Goal: Information Seeking & Learning: Learn about a topic

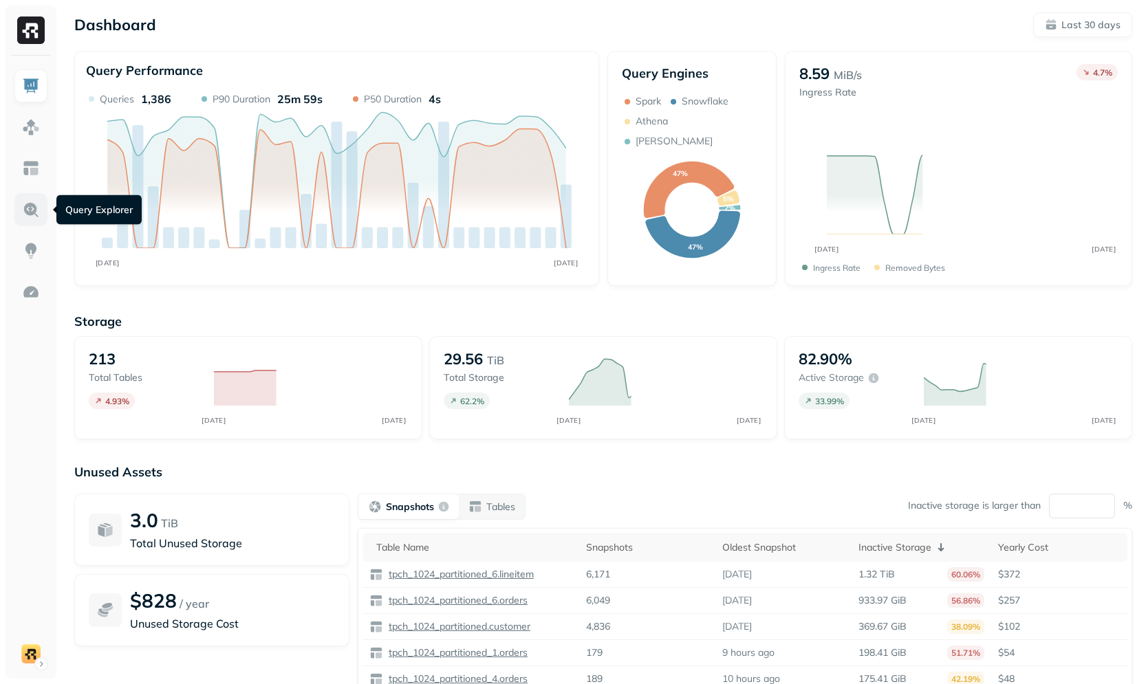
click at [36, 208] on img at bounding box center [31, 210] width 18 height 18
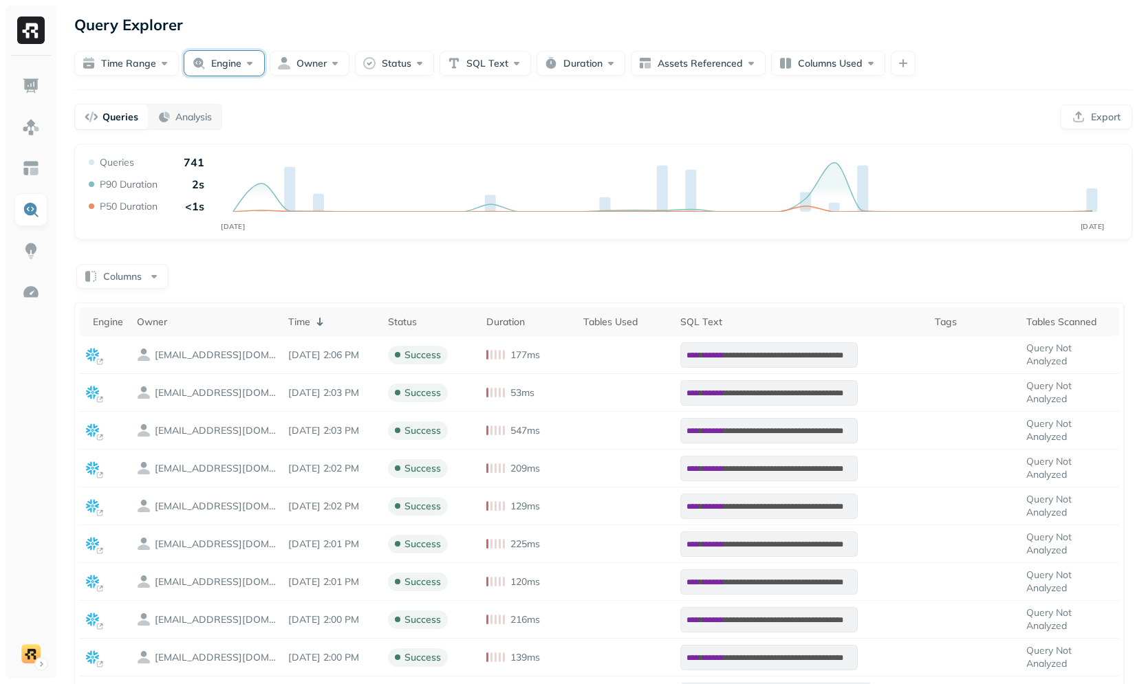
click at [216, 64] on button "Engine" at bounding box center [224, 63] width 80 height 25
click at [415, 86] on div "**********" at bounding box center [603, 495] width 1085 height 991
click at [240, 63] on button "Engine" at bounding box center [224, 63] width 80 height 25
click at [204, 195] on span "[PERSON_NAME]" at bounding box center [224, 195] width 89 height 14
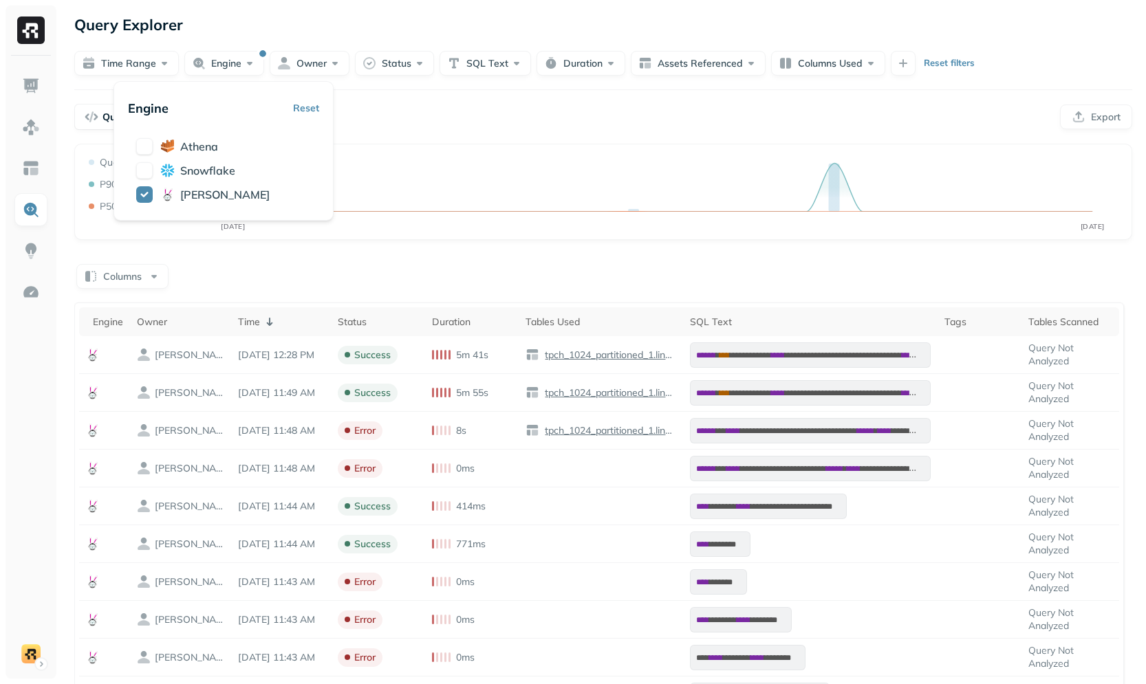
click at [490, 258] on div "**********" at bounding box center [603, 561] width 1058 height 835
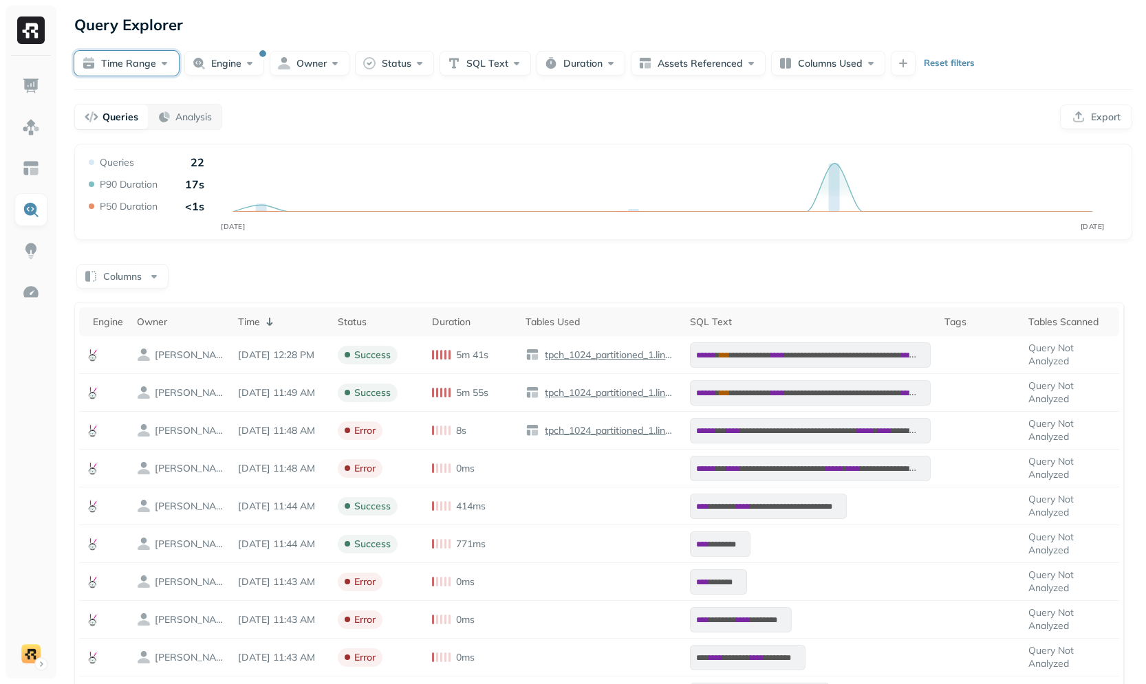
click at [168, 63] on button "Time Range" at bounding box center [126, 63] width 105 height 25
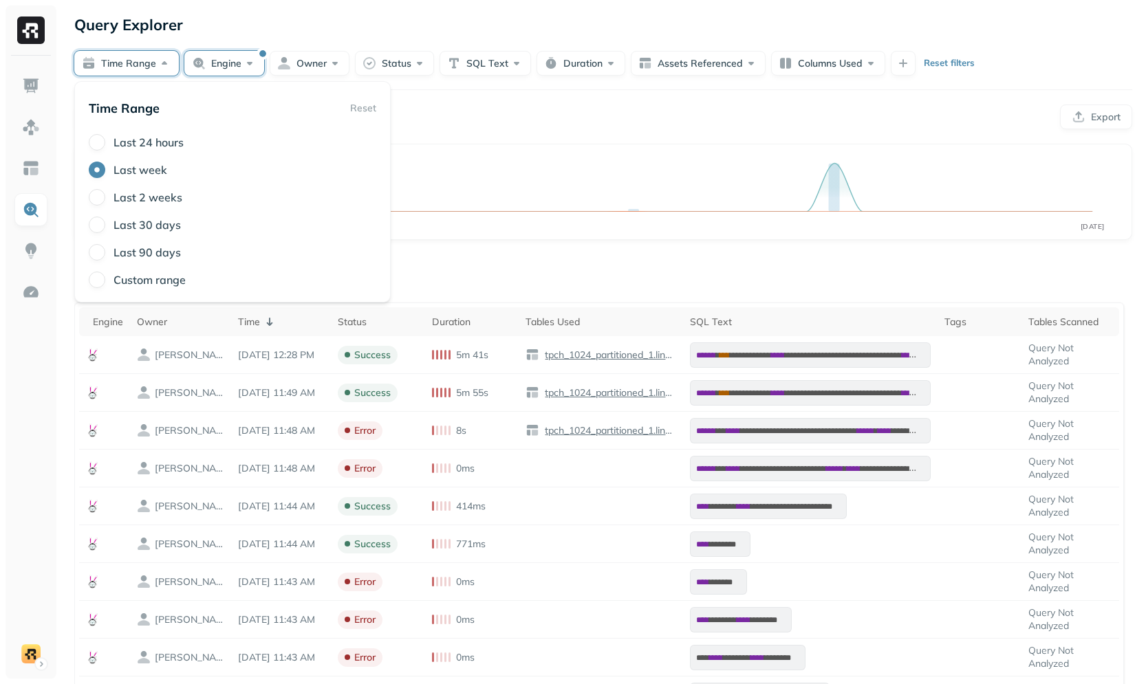
click at [233, 66] on button "Engine" at bounding box center [224, 63] width 80 height 25
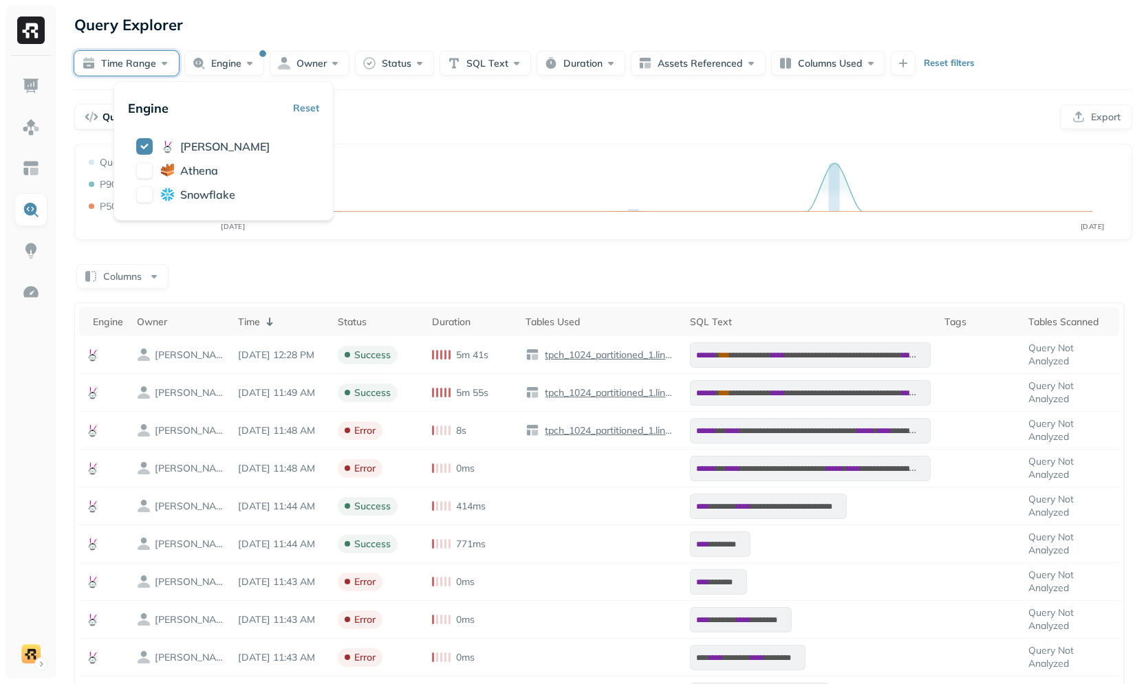
click at [146, 59] on button "Time Range" at bounding box center [126, 63] width 105 height 25
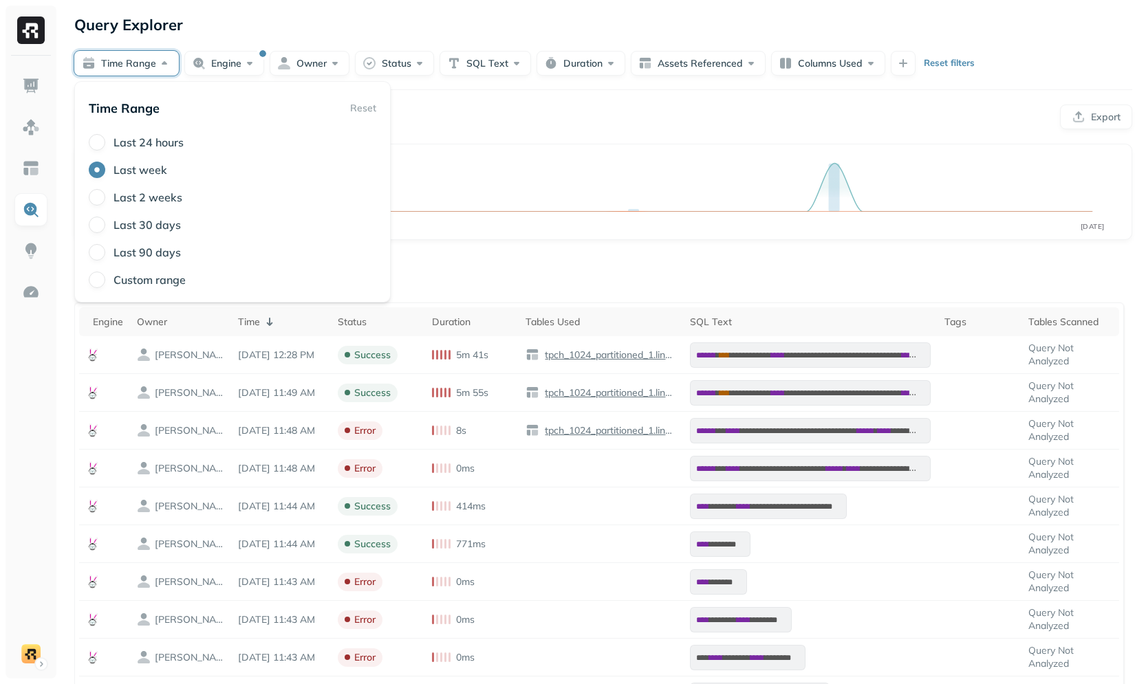
click at [155, 195] on label "Last 2 weeks" at bounding box center [147, 198] width 69 height 14
click at [105, 195] on button "Last 2 weeks" at bounding box center [97, 197] width 17 height 17
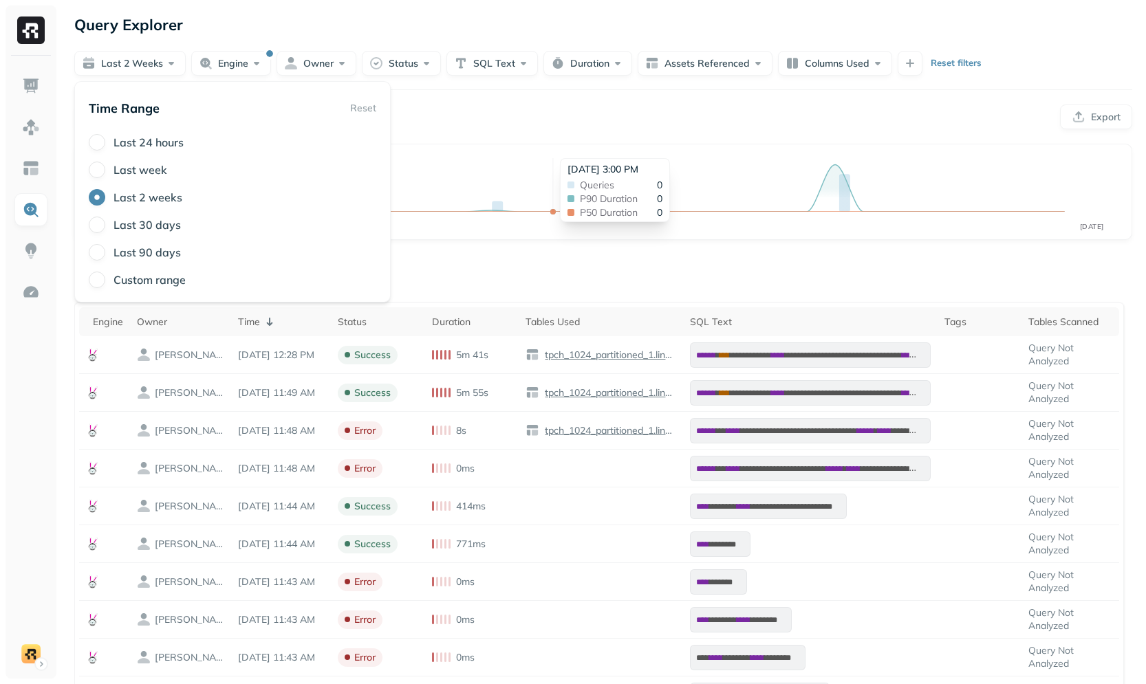
click at [546, 162] on div "AUG [DATE] Queries 18 P90 Duration 1m 48s P50 Duration <1s [DATE] 3:00 PM Queri…" at bounding box center [603, 196] width 1035 height 83
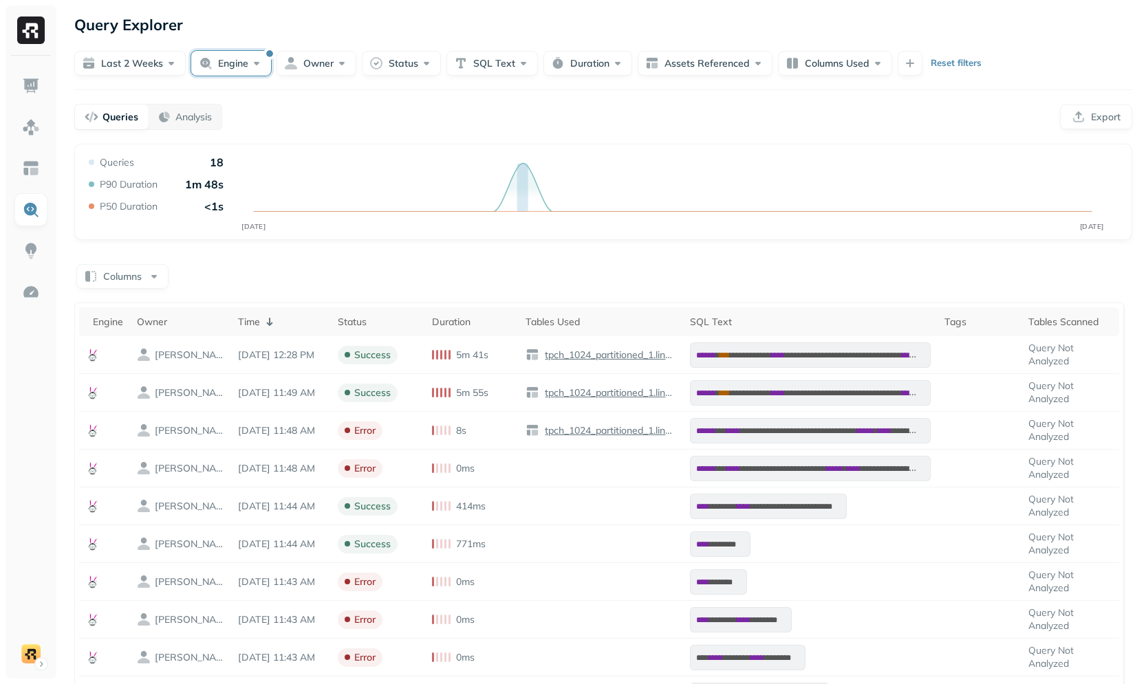
click at [195, 65] on button "Engine" at bounding box center [231, 63] width 80 height 25
click at [418, 99] on div "**********" at bounding box center [603, 495] width 1085 height 991
click at [314, 71] on button "Owner" at bounding box center [317, 63] width 80 height 25
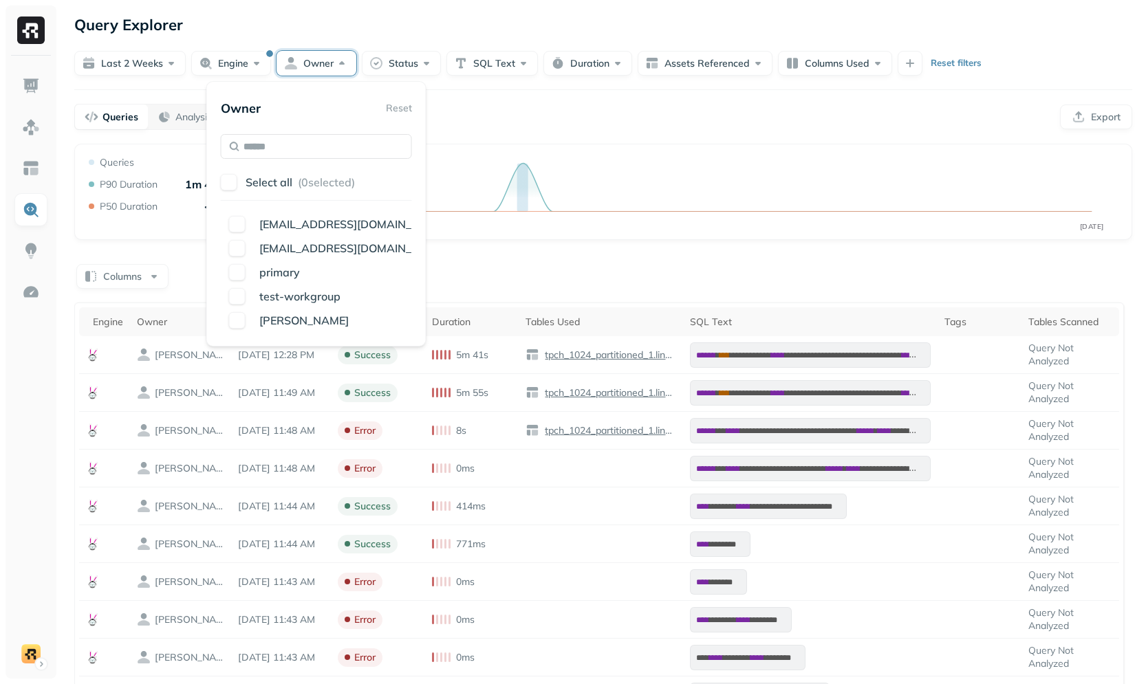
click at [363, 29] on div "Query Explorer" at bounding box center [603, 24] width 1058 height 25
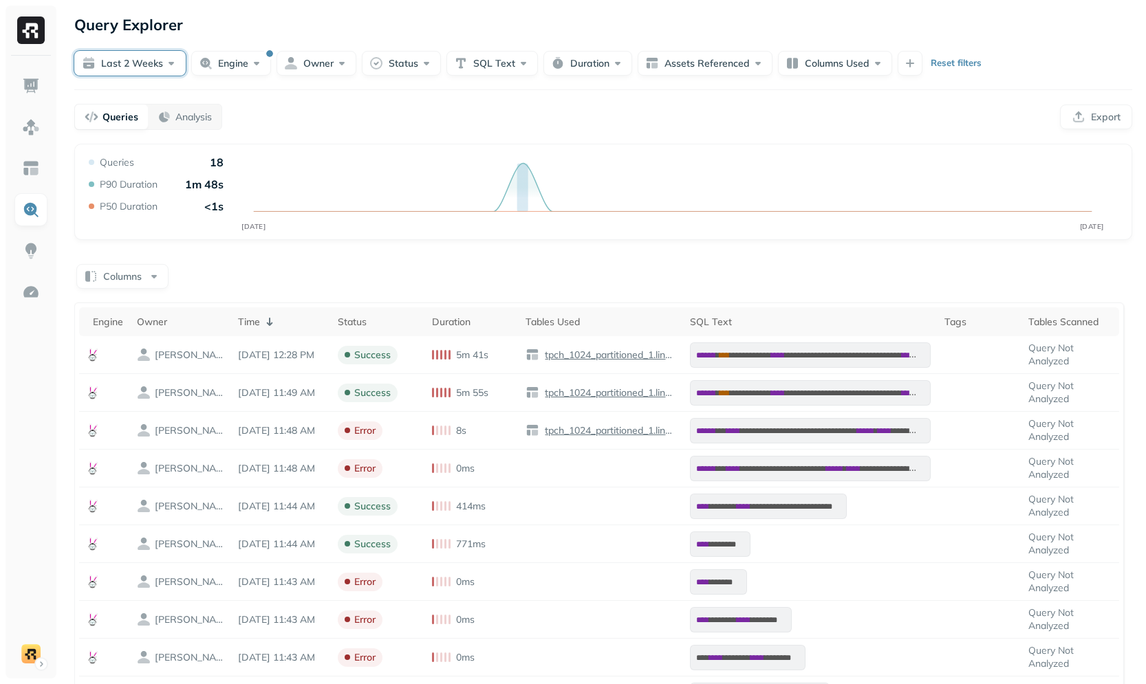
click at [171, 69] on button "Last 2 weeks" at bounding box center [129, 63] width 111 height 25
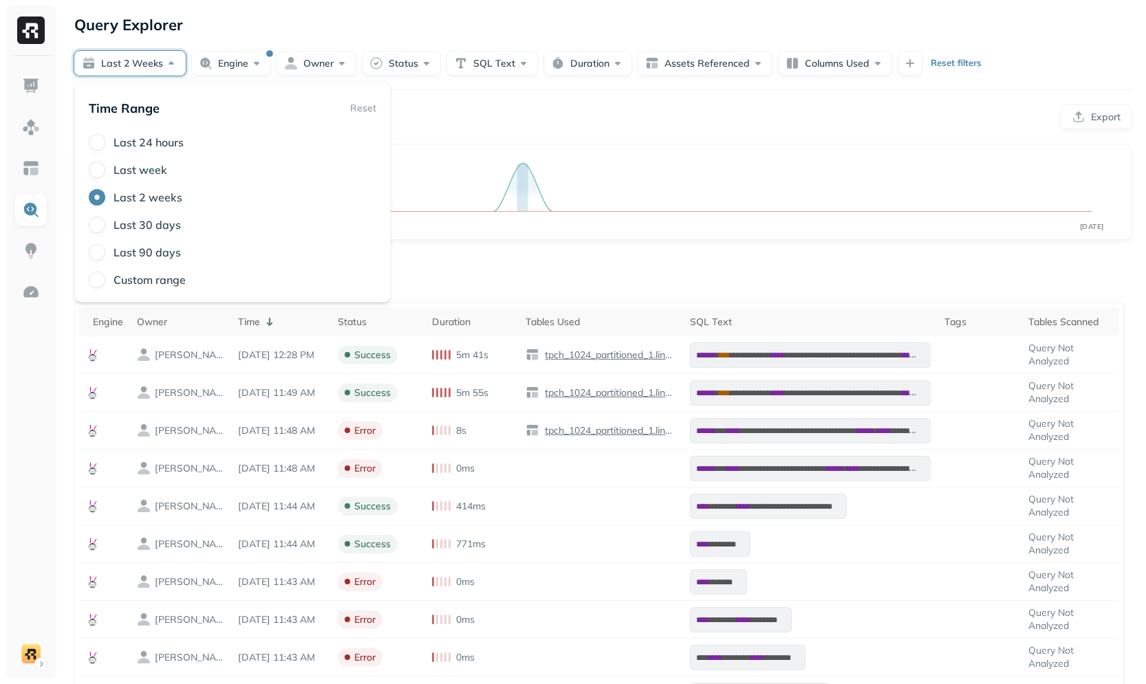
click at [151, 255] on label "Last 90 days" at bounding box center [146, 253] width 67 height 14
click at [105, 255] on button "Last 90 days" at bounding box center [97, 252] width 17 height 17
click at [478, 288] on div "Columns" at bounding box center [603, 275] width 1058 height 27
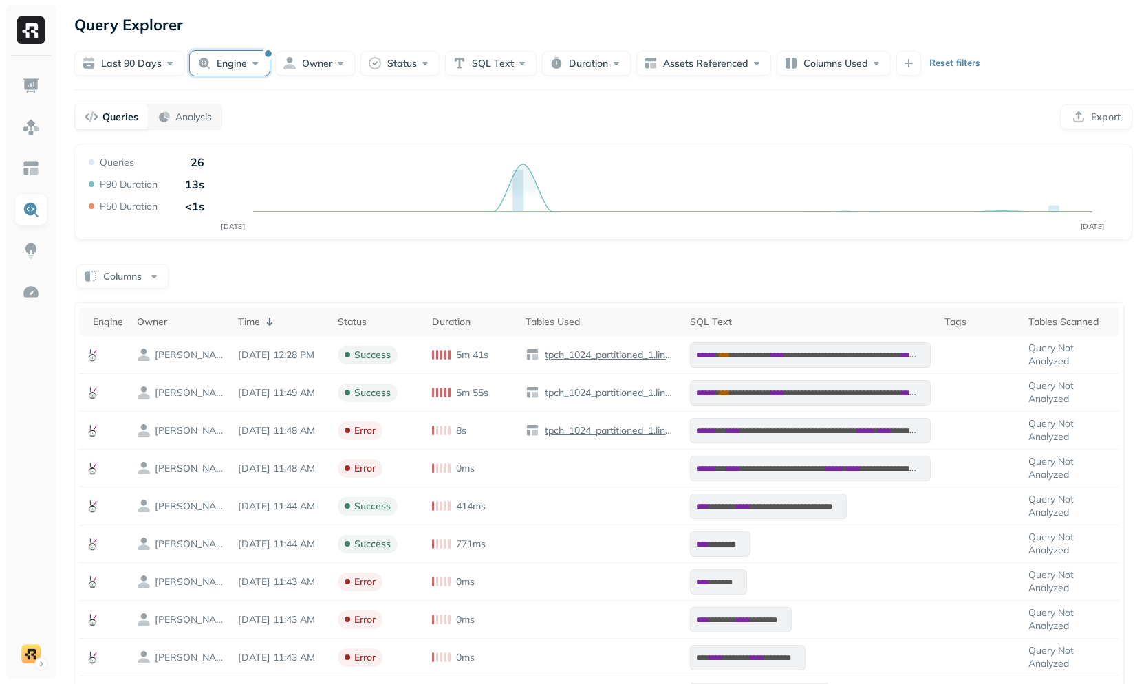
click at [246, 60] on button "Engine" at bounding box center [230, 63] width 80 height 25
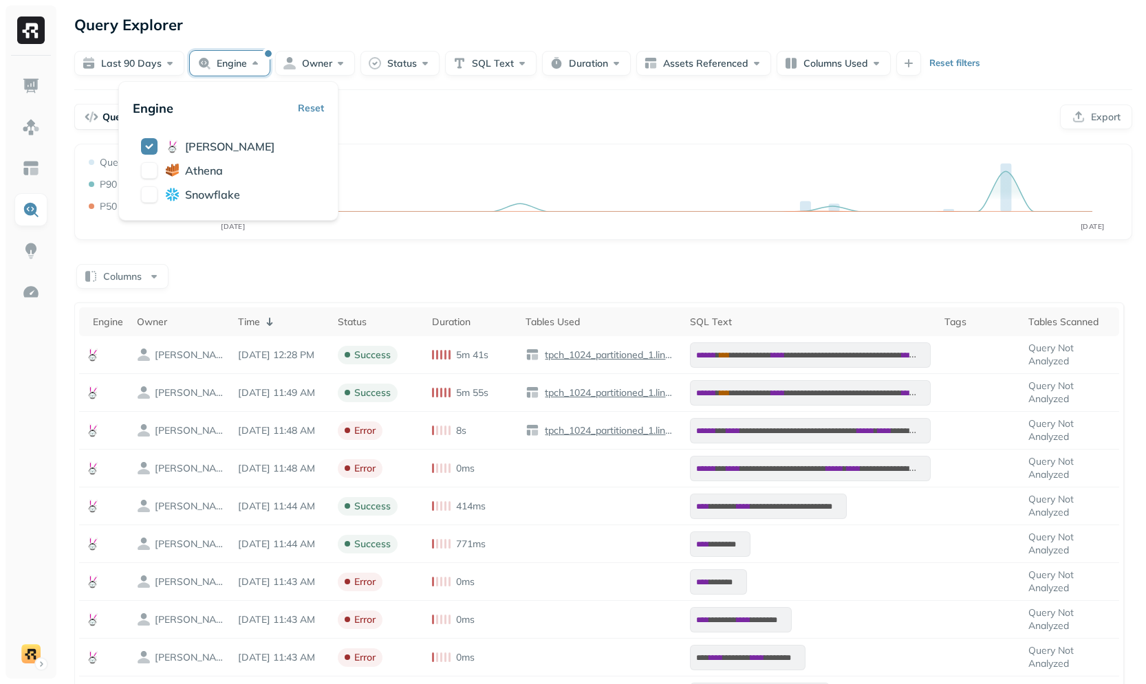
click at [323, 100] on button "Reset" at bounding box center [311, 108] width 26 height 25
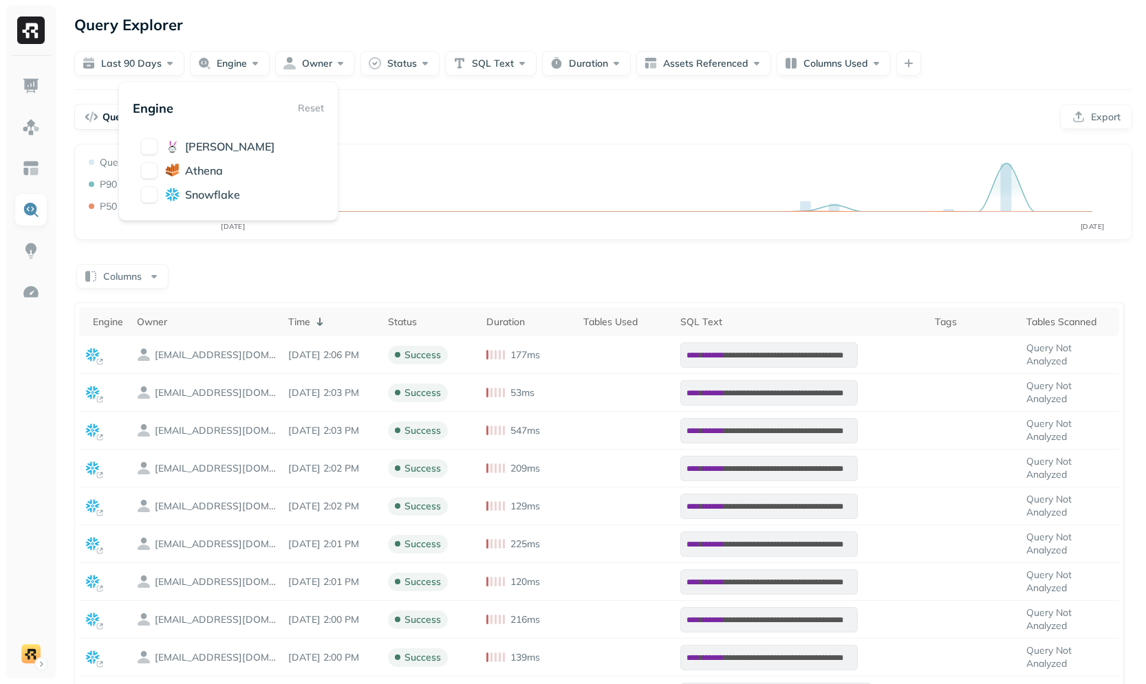
click at [369, 103] on div "**********" at bounding box center [603, 495] width 1085 height 991
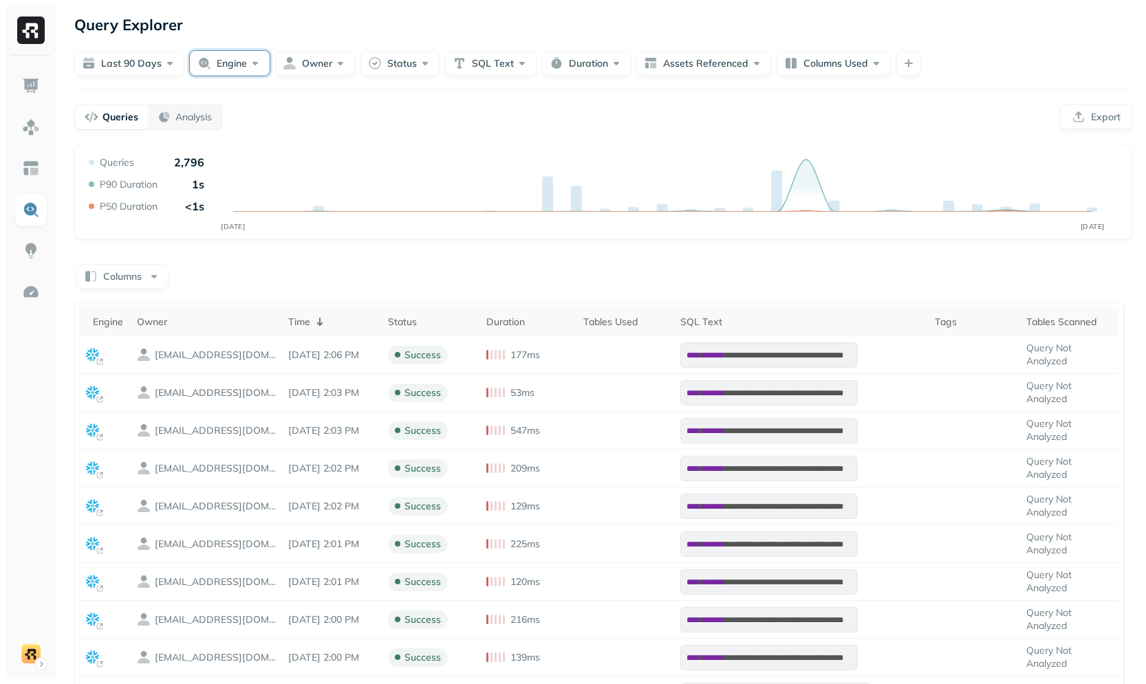
click at [235, 72] on button "Engine" at bounding box center [230, 63] width 80 height 25
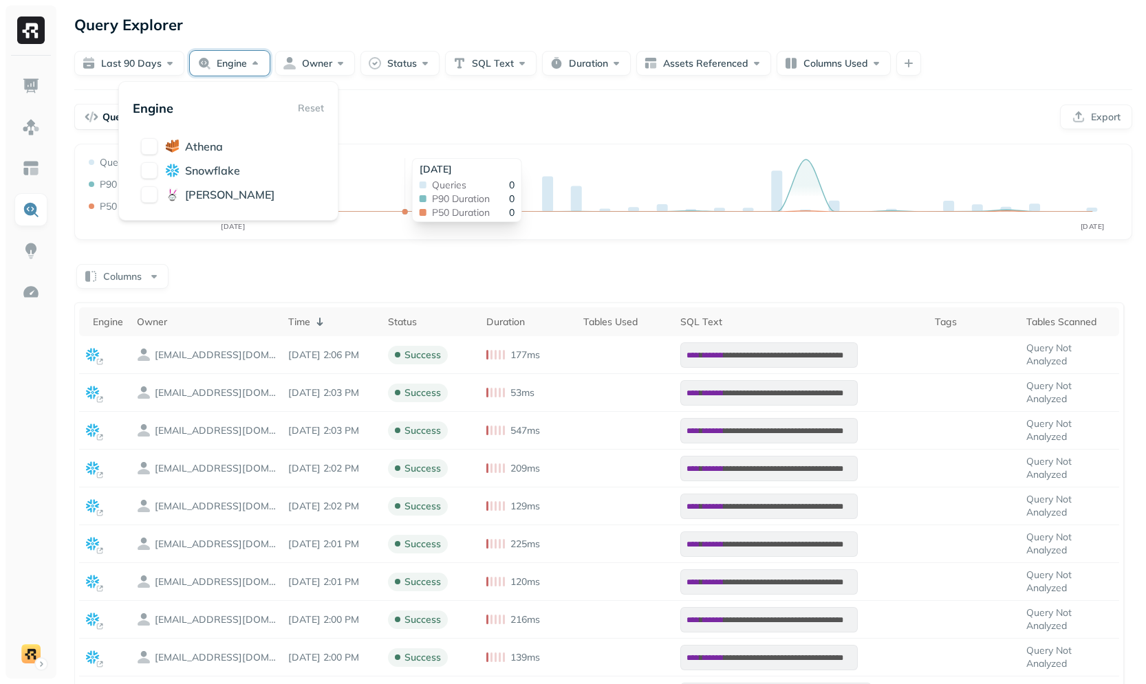
click at [445, 162] on div "JUN [DATE] Queries 2,796 P90 Duration 1s P50 Duration <1s [DATE] Queries 0 P90 …" at bounding box center [603, 196] width 1035 height 83
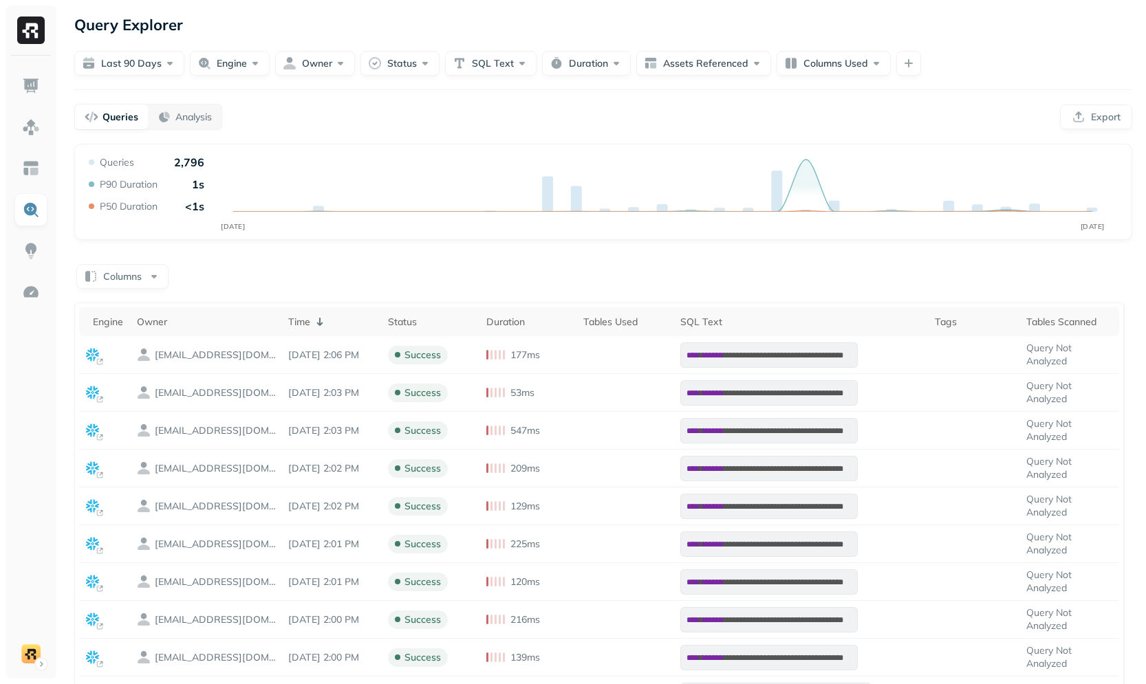
click at [304, 237] on icon "JUN [DATE]" at bounding box center [603, 196] width 1035 height 83
click at [34, 92] on img at bounding box center [31, 86] width 18 height 18
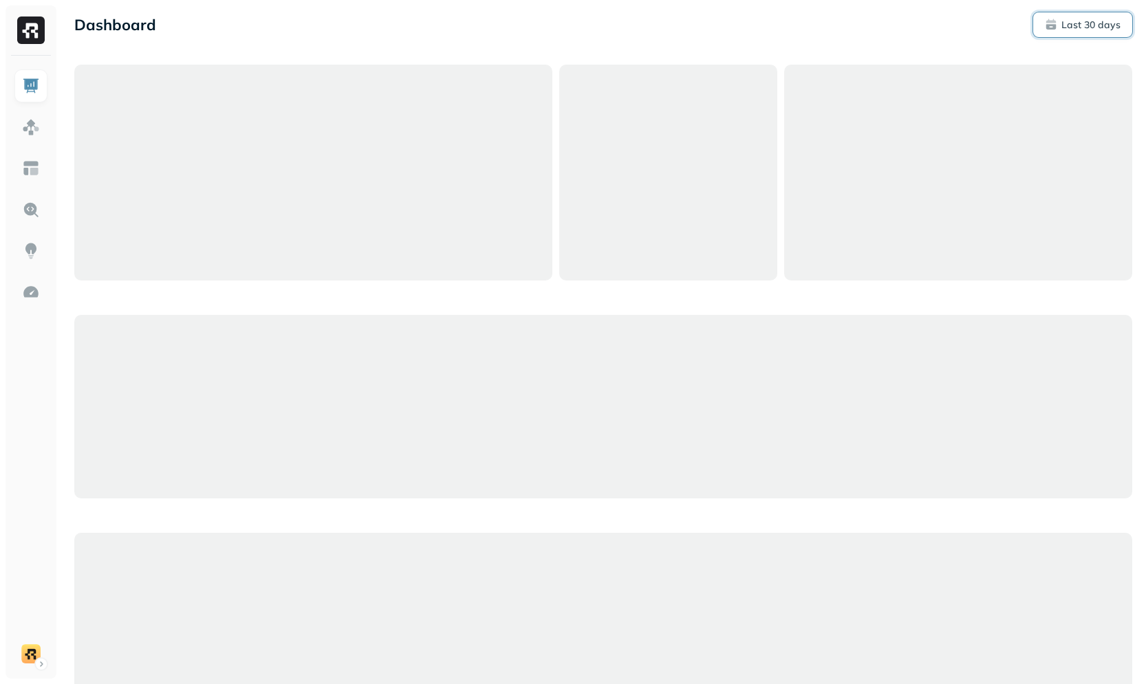
click at [1072, 31] on p "Last 30 days" at bounding box center [1090, 25] width 59 height 13
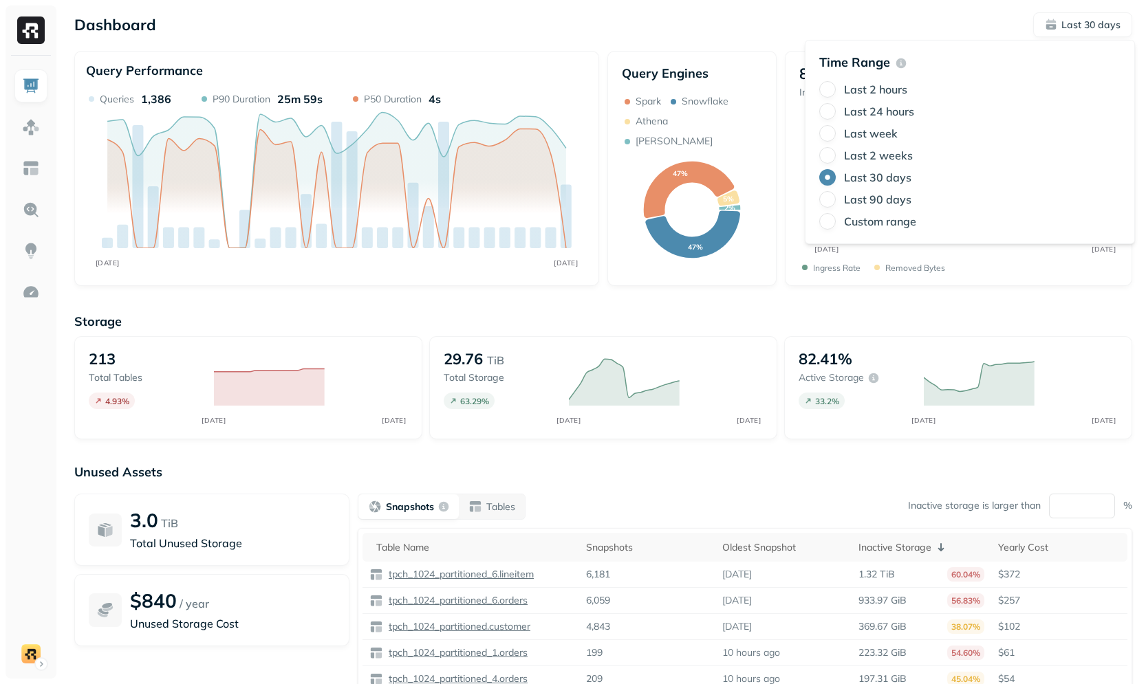
click at [870, 127] on label "Last week" at bounding box center [871, 134] width 54 height 14
click at [836, 126] on button "Last week" at bounding box center [827, 133] width 17 height 17
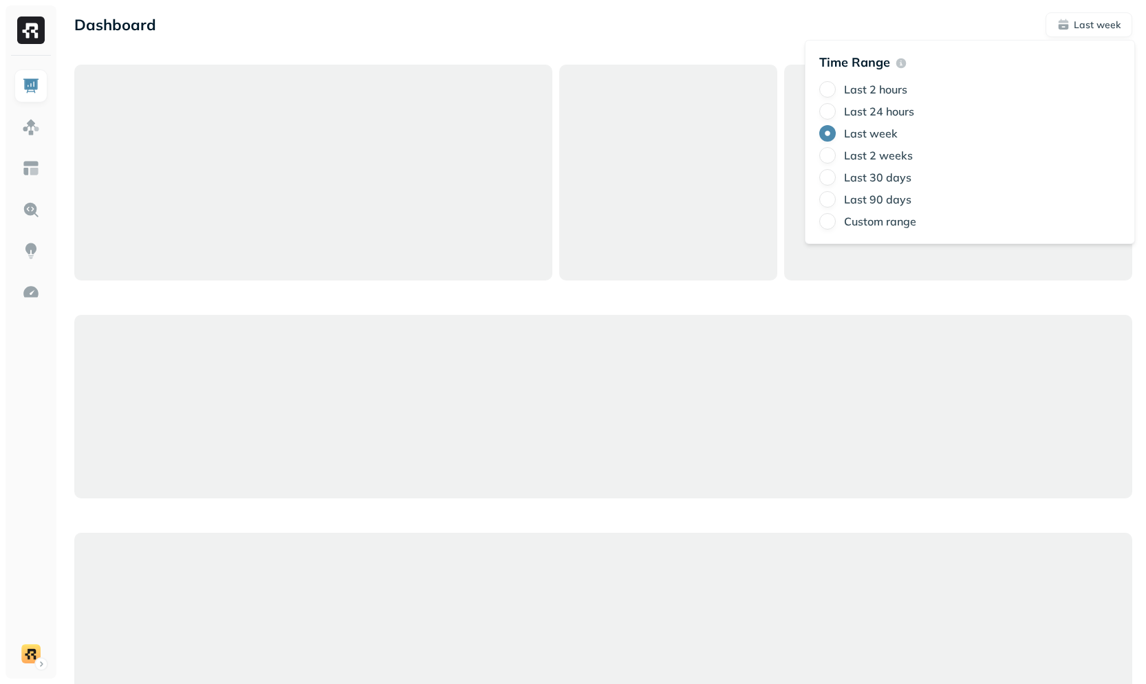
click at [755, 32] on div "Dashboard Last week" at bounding box center [603, 24] width 1058 height 25
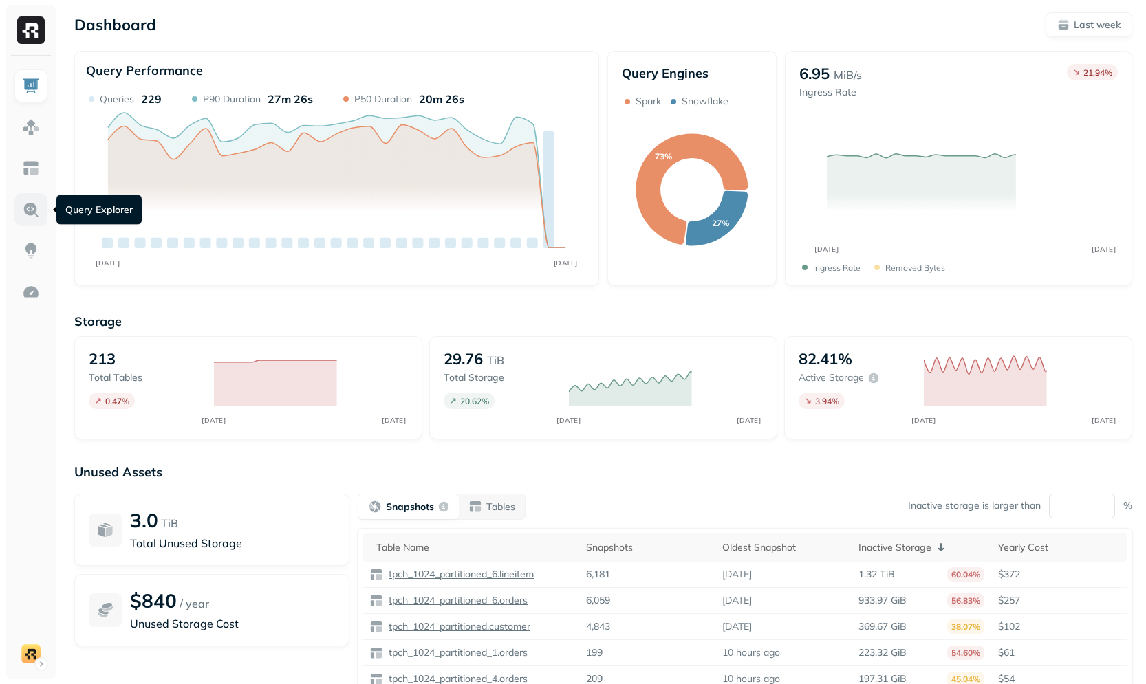
click at [26, 213] on img at bounding box center [31, 210] width 18 height 18
